Goal: Task Accomplishment & Management: Manage account settings

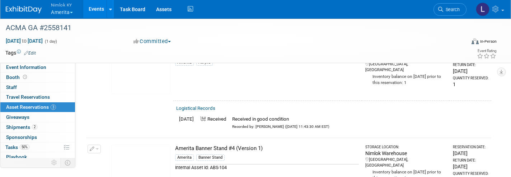
click at [61, 8] on span "Nimlok KY" at bounding box center [62, 5] width 22 height 8
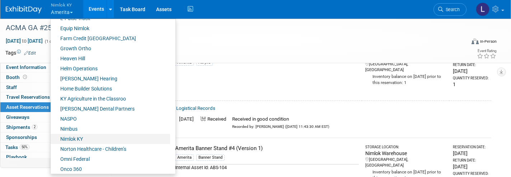
scroll to position [204, 0]
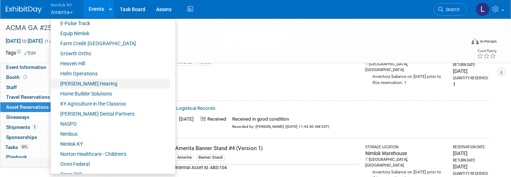
click at [82, 84] on link "[PERSON_NAME] Hearing" at bounding box center [111, 84] width 120 height 10
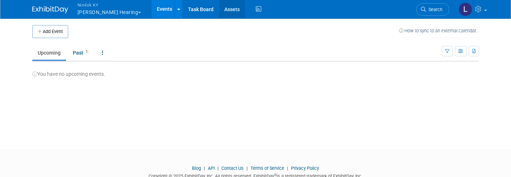
click at [219, 11] on link "Assets" at bounding box center [232, 9] width 26 height 18
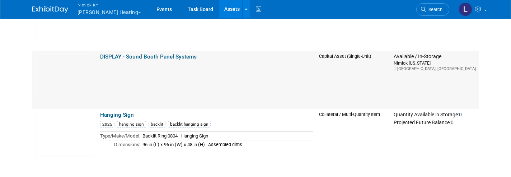
scroll to position [160, 0]
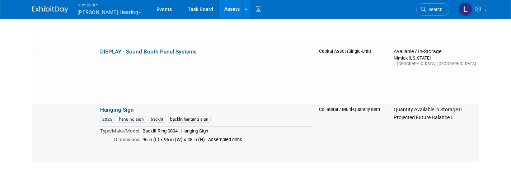
click at [117, 108] on link "Hanging Sign" at bounding box center [117, 110] width 34 height 6
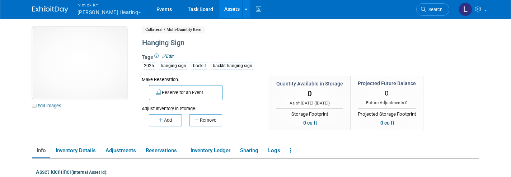
click at [90, 71] on img at bounding box center [79, 63] width 95 height 72
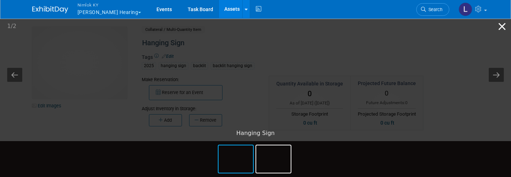
click at [501, 25] on button "Close gallery" at bounding box center [502, 26] width 18 height 17
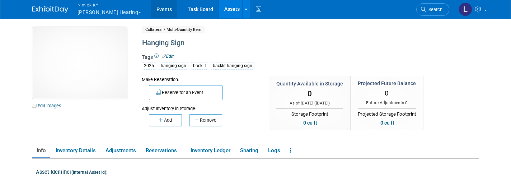
click at [151, 10] on link "Events" at bounding box center [164, 9] width 26 height 18
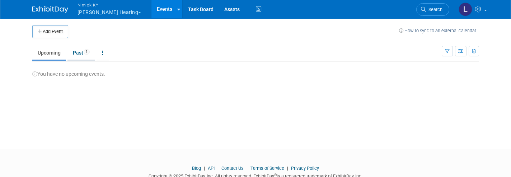
click at [79, 51] on link "Past 1" at bounding box center [81, 53] width 28 height 14
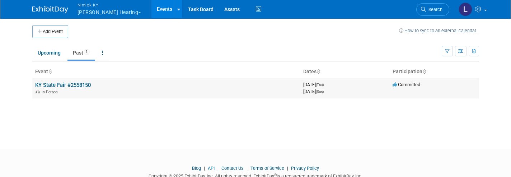
click at [70, 83] on link "KY State Fair #2558150" at bounding box center [63, 85] width 56 height 6
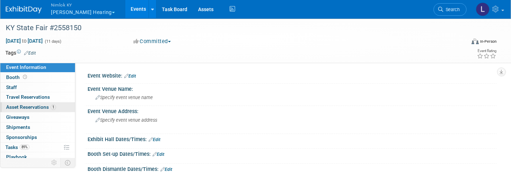
click at [42, 107] on span "Asset Reservations 1" at bounding box center [31, 107] width 50 height 6
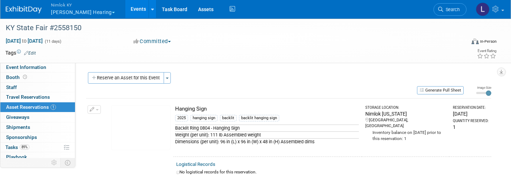
click at [202, 163] on link "Logistical Records" at bounding box center [195, 164] width 39 height 5
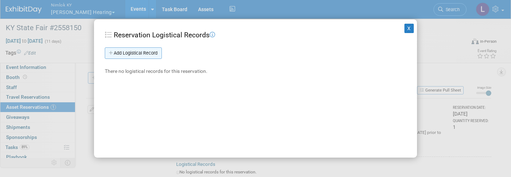
click at [143, 53] on link "Add Logistical Record" at bounding box center [133, 52] width 57 height 11
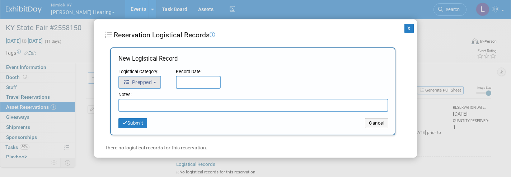
click at [156, 82] on b "button" at bounding box center [154, 82] width 3 height 1
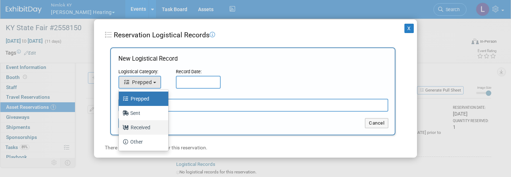
click at [144, 130] on label "Received" at bounding box center [141, 127] width 39 height 11
click at [120, 129] on input "Received" at bounding box center [117, 126] width 5 height 5
select select "3"
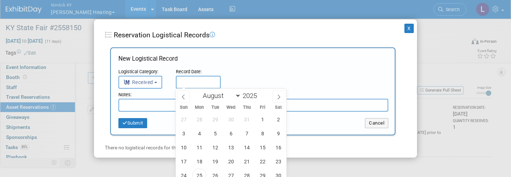
click at [187, 80] on input "text" at bounding box center [198, 82] width 45 height 13
click at [201, 173] on span "25" at bounding box center [199, 175] width 14 height 14
type input "[DATE]"
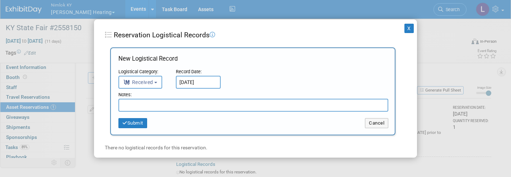
click at [149, 101] on input "text" at bounding box center [253, 105] width 270 height 13
type input "Received in good condition"
click at [135, 118] on button "Submit" at bounding box center [132, 123] width 29 height 10
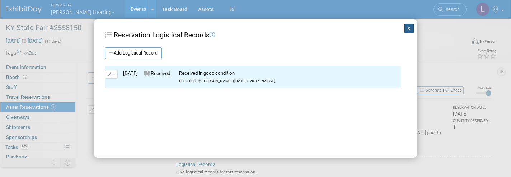
click at [410, 26] on button "X" at bounding box center [409, 28] width 9 height 9
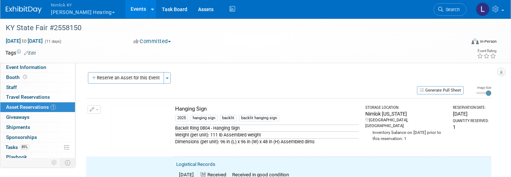
click at [95, 107] on button "button" at bounding box center [94, 109] width 13 height 9
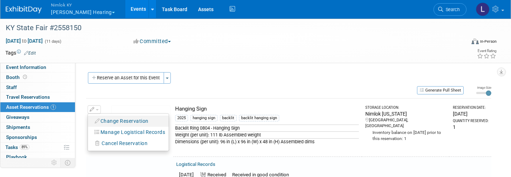
click at [118, 120] on button "Change Reservation" at bounding box center [122, 121] width 61 height 10
select select "7"
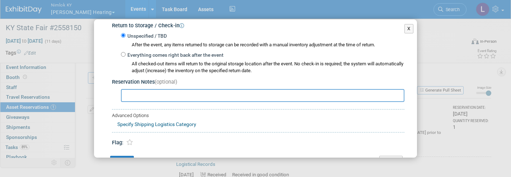
scroll to position [129, 0]
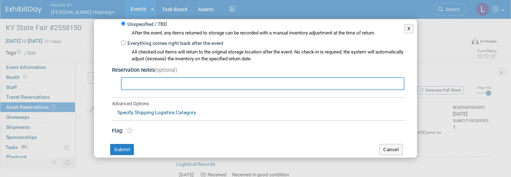
click at [124, 40] on input "Everything comes right back after the event" at bounding box center [123, 42] width 5 height 5
radio input "true"
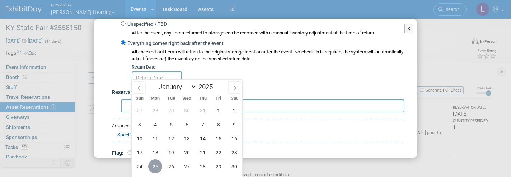
click at [157, 165] on span "25" at bounding box center [155, 166] width 14 height 14
type input "Aug 25, 2025"
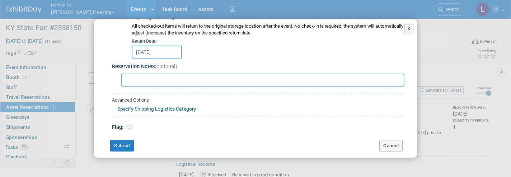
scroll to position [155, 0]
click at [124, 140] on button "Submit" at bounding box center [122, 145] width 24 height 11
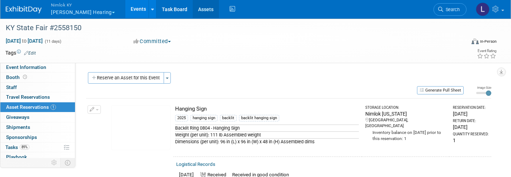
click at [193, 10] on link "Assets" at bounding box center [206, 9] width 26 height 18
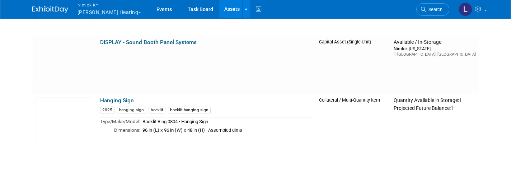
scroll to position [170, 0]
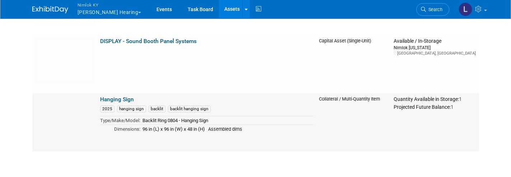
click at [121, 98] on link "Hanging Sign" at bounding box center [117, 99] width 34 height 6
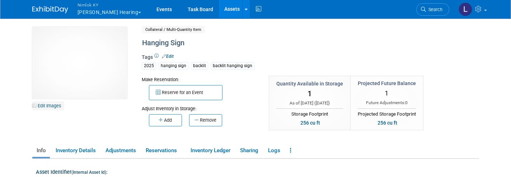
click at [55, 105] on link "Edit Images" at bounding box center [48, 105] width 32 height 9
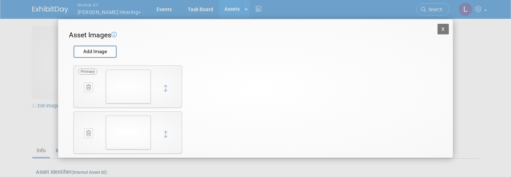
click at [131, 84] on img at bounding box center [128, 87] width 45 height 34
click at [132, 82] on img at bounding box center [128, 87] width 45 height 34
click at [443, 29] on button "X" at bounding box center [443, 29] width 11 height 11
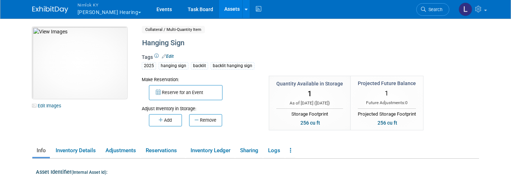
click at [78, 64] on img at bounding box center [79, 63] width 95 height 72
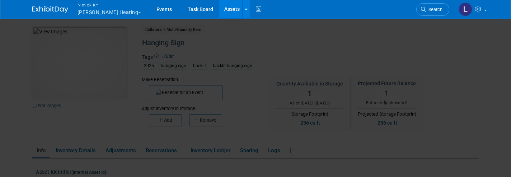
click at [78, 64] on picture at bounding box center [255, 71] width 511 height 109
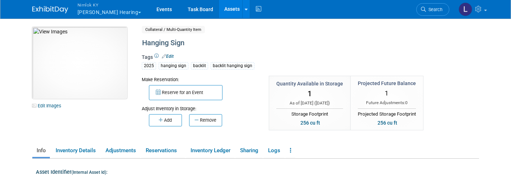
click at [78, 64] on img at bounding box center [79, 63] width 95 height 72
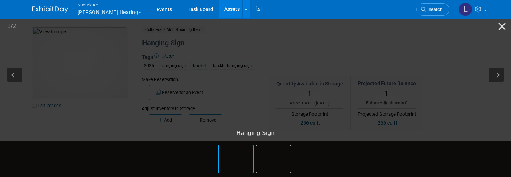
click at [256, 71] on img at bounding box center [256, 71] width 0 height 0
click at [258, 74] on img at bounding box center [256, 72] width 6 height 6
click at [256, 69] on img at bounding box center [256, 72] width 6 height 6
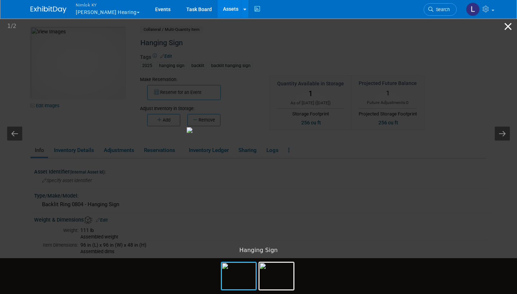
click at [509, 24] on button "Close gallery" at bounding box center [508, 26] width 18 height 17
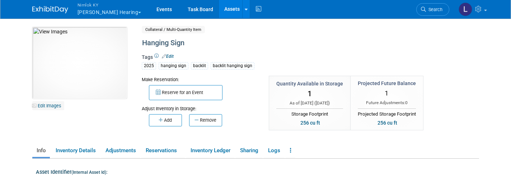
click at [53, 106] on link "Edit Images" at bounding box center [48, 105] width 32 height 9
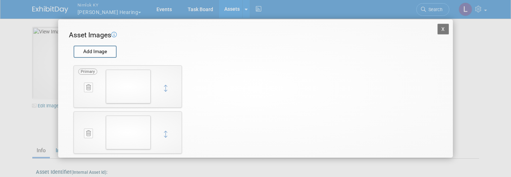
click at [133, 126] on img at bounding box center [128, 133] width 45 height 34
click at [88, 132] on icon at bounding box center [88, 133] width 5 height 5
click at [86, 141] on icon "button" at bounding box center [85, 141] width 5 height 4
click at [99, 49] on input "file" at bounding box center [73, 51] width 85 height 11
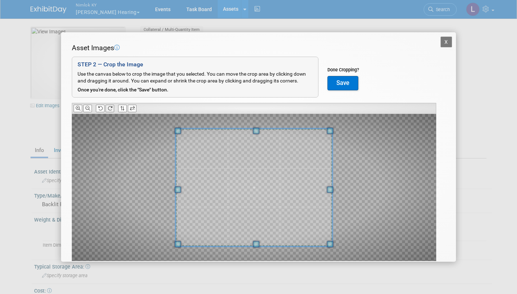
click at [109, 106] on icon at bounding box center [110, 108] width 5 height 5
click at [341, 81] on button "Save" at bounding box center [342, 83] width 31 height 14
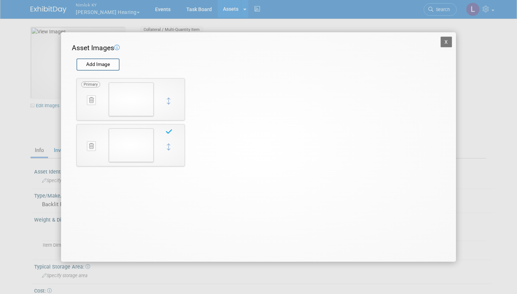
click at [445, 39] on button "X" at bounding box center [445, 42] width 11 height 11
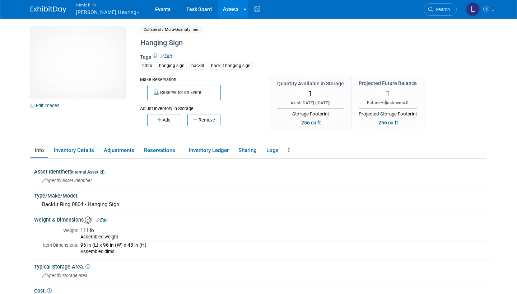
click at [218, 9] on link "Assets" at bounding box center [231, 9] width 26 height 18
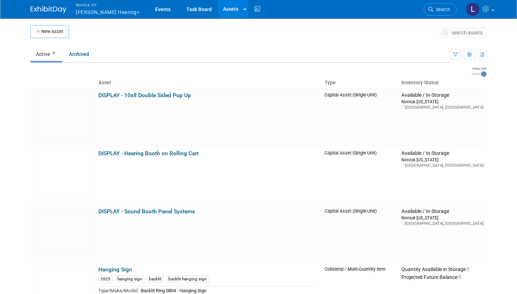
click at [87, 7] on span "Nimlok KY" at bounding box center [108, 5] width 64 height 8
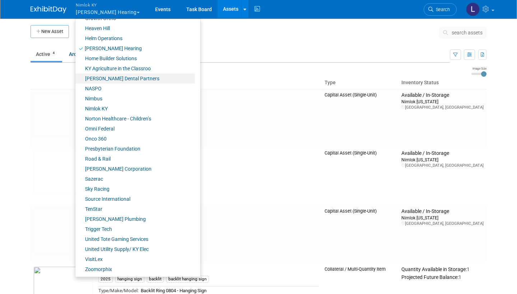
scroll to position [239, 0]
click at [109, 119] on link "Norton Healthcare - Children’s" at bounding box center [135, 119] width 120 height 10
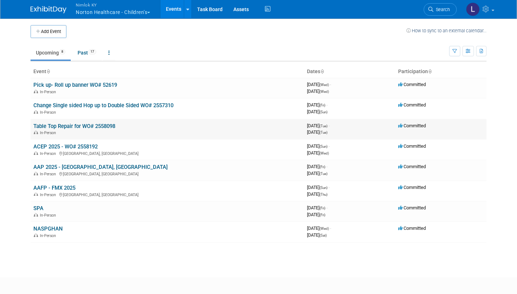
click at [81, 124] on link "Table Top Repair for WO# 2558098" at bounding box center [74, 126] width 82 height 6
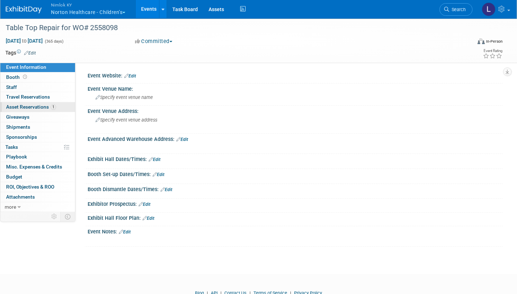
click at [40, 107] on span "Asset Reservations 1" at bounding box center [31, 107] width 50 height 6
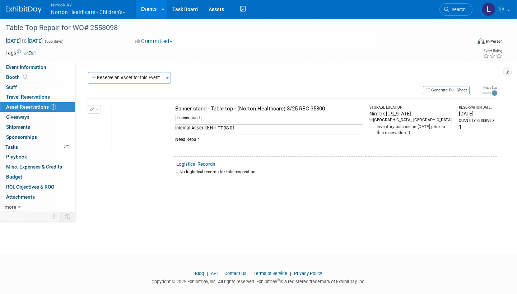
click at [201, 165] on link "Logistical Records" at bounding box center [195, 164] width 39 height 5
select select "7"
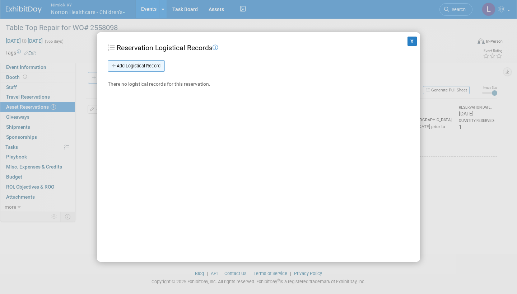
click at [150, 63] on link "Add Logistical Record" at bounding box center [136, 65] width 57 height 11
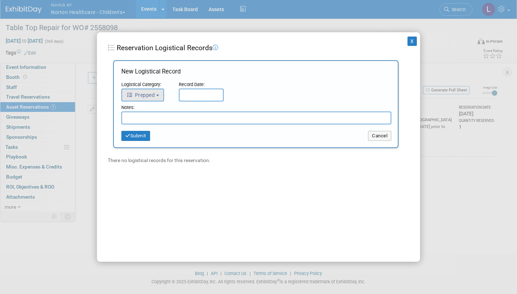
click at [159, 92] on button "Prepped" at bounding box center [142, 95] width 43 height 13
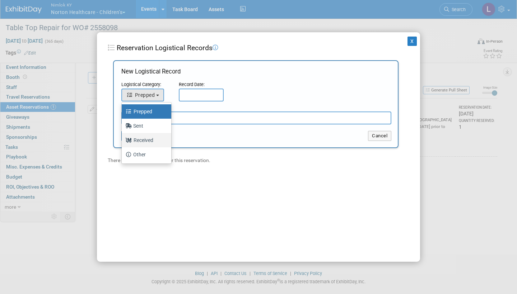
click at [143, 140] on label "Received" at bounding box center [144, 140] width 39 height 11
click at [123, 140] on input "Received" at bounding box center [120, 139] width 5 height 5
select select "3"
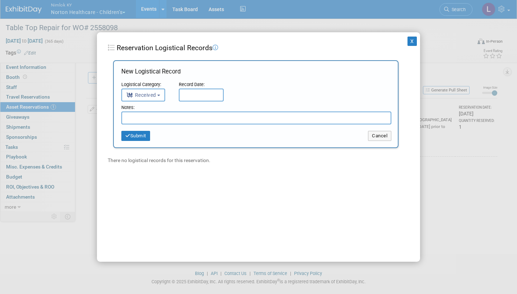
click at [192, 94] on input "text" at bounding box center [201, 95] width 45 height 13
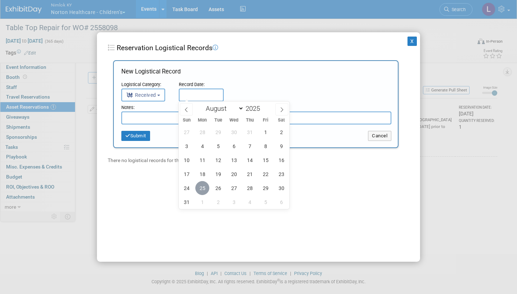
click at [203, 186] on span "25" at bounding box center [202, 188] width 14 height 14
type input "Aug 25, 2025"
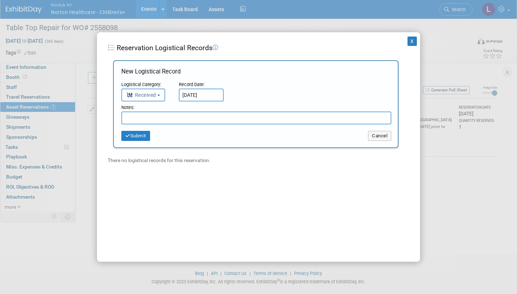
click at [157, 119] on input "text" at bounding box center [256, 118] width 270 height 13
type input "Matt completed repairs"
click at [141, 134] on button "Submit" at bounding box center [135, 136] width 29 height 10
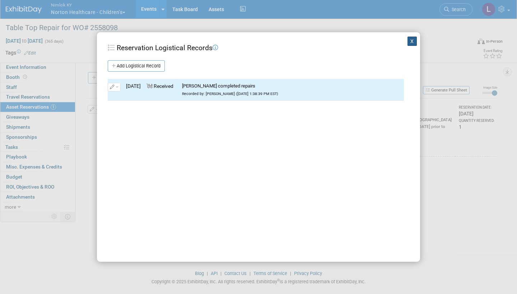
click at [411, 40] on button "X" at bounding box center [411, 41] width 9 height 9
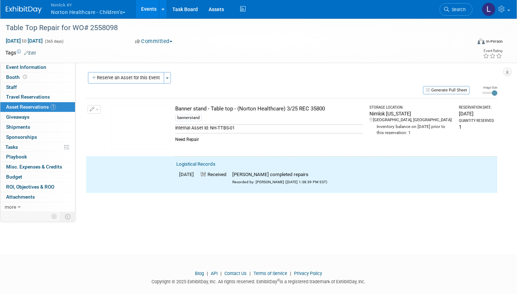
click at [96, 109] on span "button" at bounding box center [97, 109] width 3 height 1
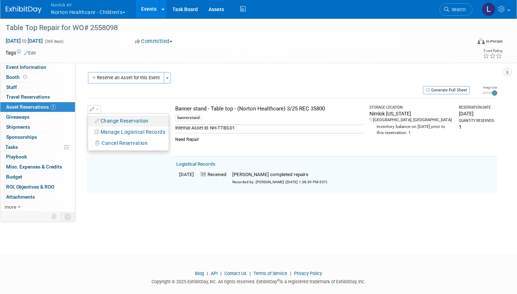
click at [113, 119] on button "Change Reservation" at bounding box center [122, 121] width 61 height 10
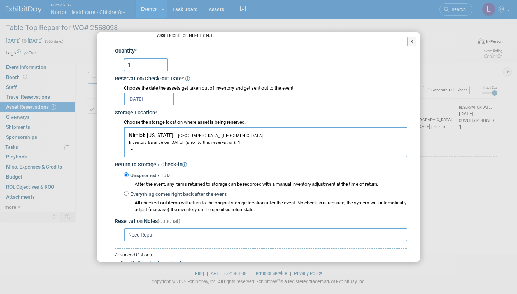
scroll to position [95, 0]
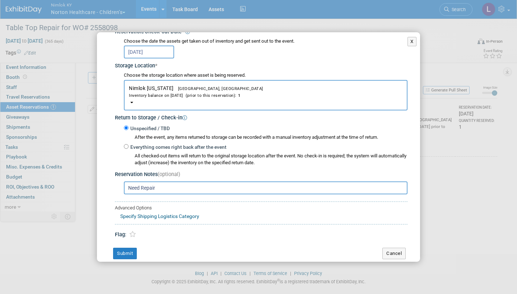
click at [126, 144] on input "Everything comes right back after the event" at bounding box center [126, 146] width 5 height 5
radio input "true"
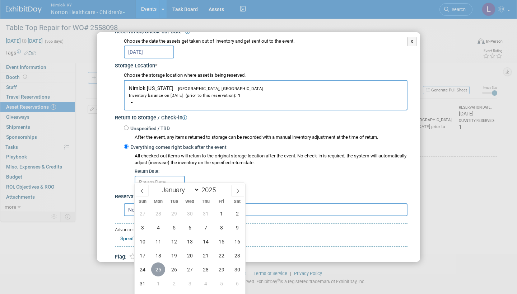
click at [156, 268] on span "25" at bounding box center [158, 270] width 14 height 14
type input "Aug 25, 2025"
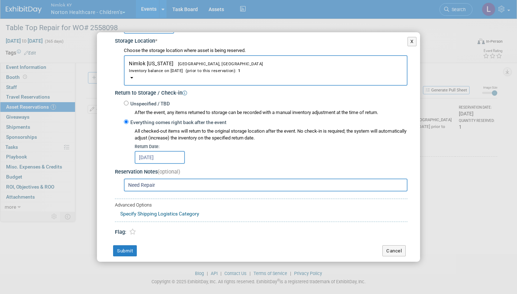
scroll to position [120, 0]
click at [127, 246] on button "Submit" at bounding box center [125, 251] width 24 height 11
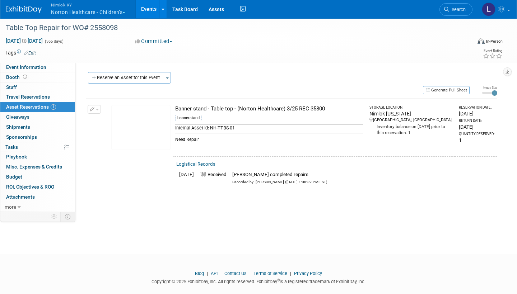
click at [150, 11] on link "Events" at bounding box center [149, 9] width 26 height 18
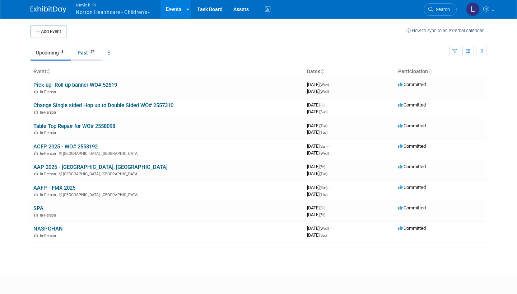
click at [86, 54] on link "Past 17" at bounding box center [86, 53] width 29 height 14
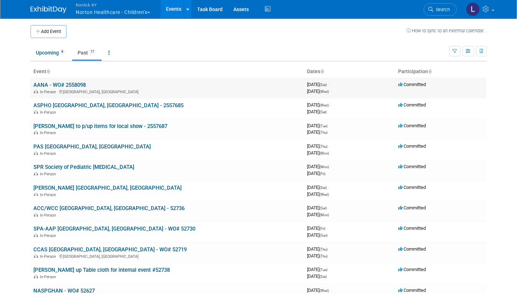
click at [74, 84] on link "AANA - WO# 2558098" at bounding box center [59, 85] width 52 height 6
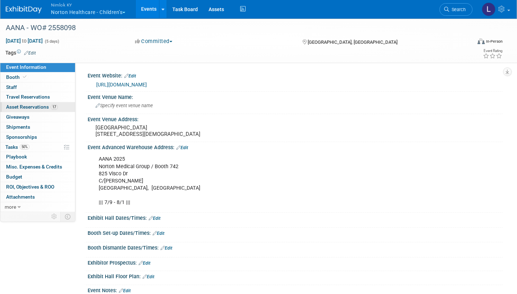
click at [38, 104] on span "Asset Reservations 17" at bounding box center [32, 107] width 52 height 6
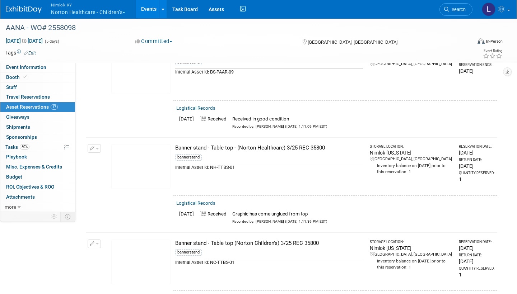
scroll to position [445, 0]
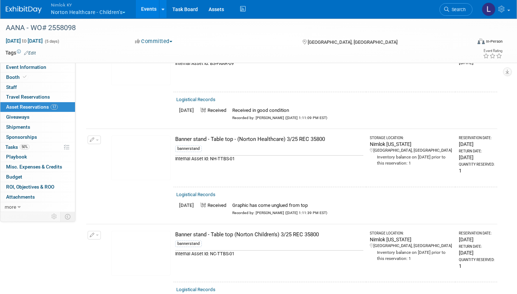
click at [205, 192] on link "Logistical Records" at bounding box center [195, 194] width 39 height 5
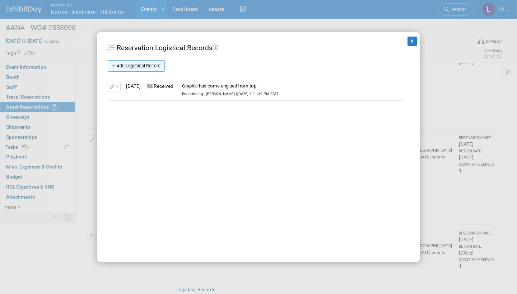
click at [140, 66] on link "Add Logistical Record" at bounding box center [136, 65] width 57 height 11
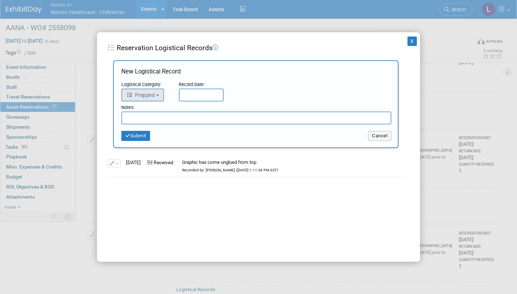
click at [158, 93] on button "Prepped" at bounding box center [142, 95] width 43 height 13
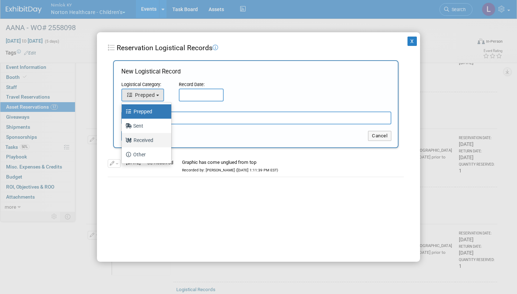
click at [147, 139] on label "Received" at bounding box center [144, 140] width 39 height 11
click at [123, 139] on input "Received" at bounding box center [120, 139] width 5 height 5
select select "3"
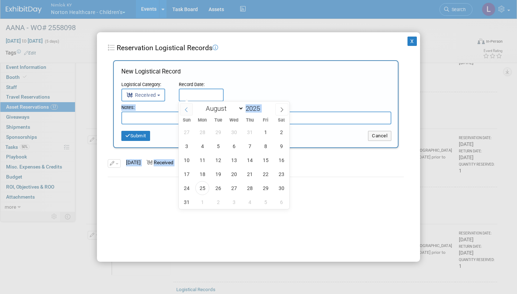
click at [192, 98] on input "text" at bounding box center [201, 95] width 45 height 13
click at [201, 186] on span "25" at bounding box center [202, 188] width 14 height 14
type input "Aug 25, 2025"
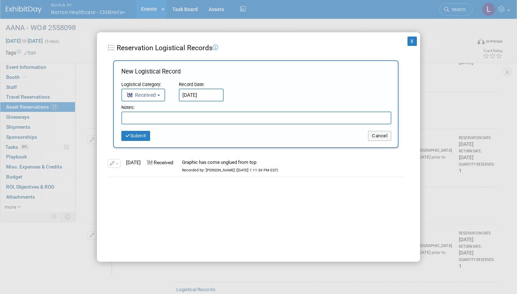
click at [150, 118] on input "text" at bounding box center [256, 118] width 270 height 13
type input "Matt completed repairs"
click at [142, 133] on button "Submit" at bounding box center [135, 136] width 29 height 10
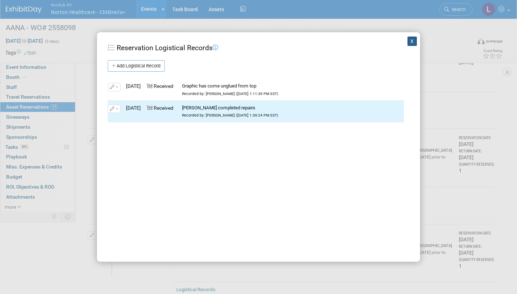
click at [411, 40] on button "X" at bounding box center [411, 41] width 9 height 9
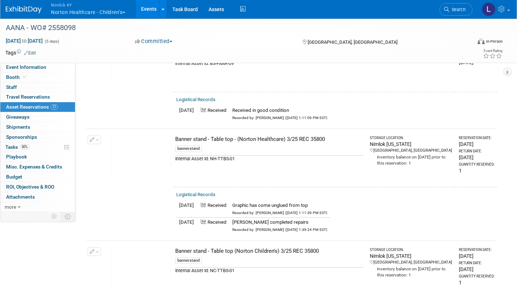
click at [66, 10] on button "Nimlok KY Norton Healthcare - Children’s" at bounding box center [92, 9] width 84 height 19
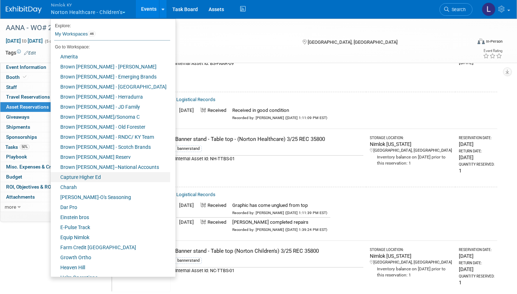
click at [93, 176] on link "Capture Higher Ed" at bounding box center [111, 177] width 120 height 10
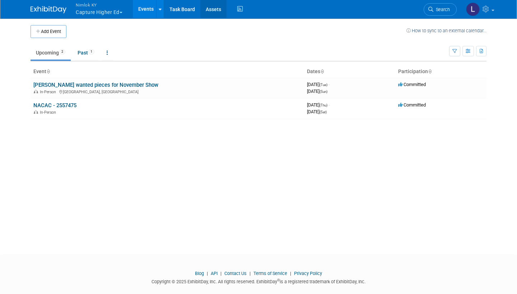
click at [214, 8] on link "Assets" at bounding box center [213, 9] width 26 height 18
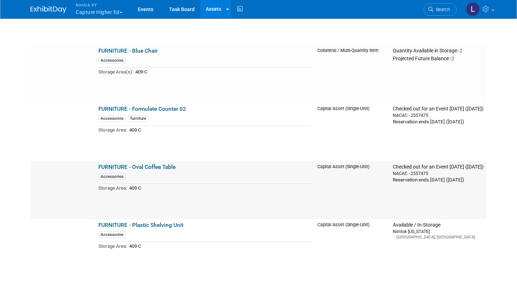
scroll to position [735, 0]
click at [148, 106] on link "FURNITURE - Formulate Counter 02" at bounding box center [142, 109] width 88 height 6
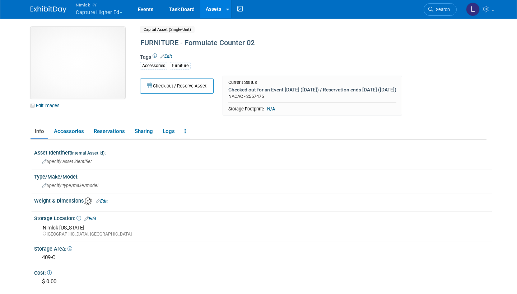
click at [93, 65] on img at bounding box center [78, 63] width 95 height 72
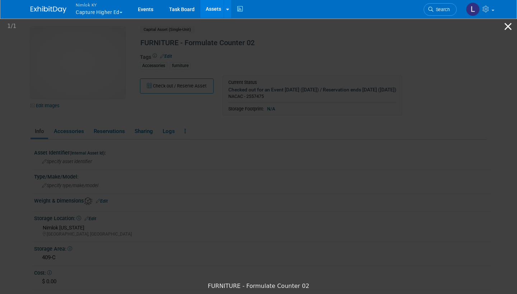
click at [508, 24] on button "Close gallery" at bounding box center [508, 26] width 18 height 17
